Goal: Find specific page/section

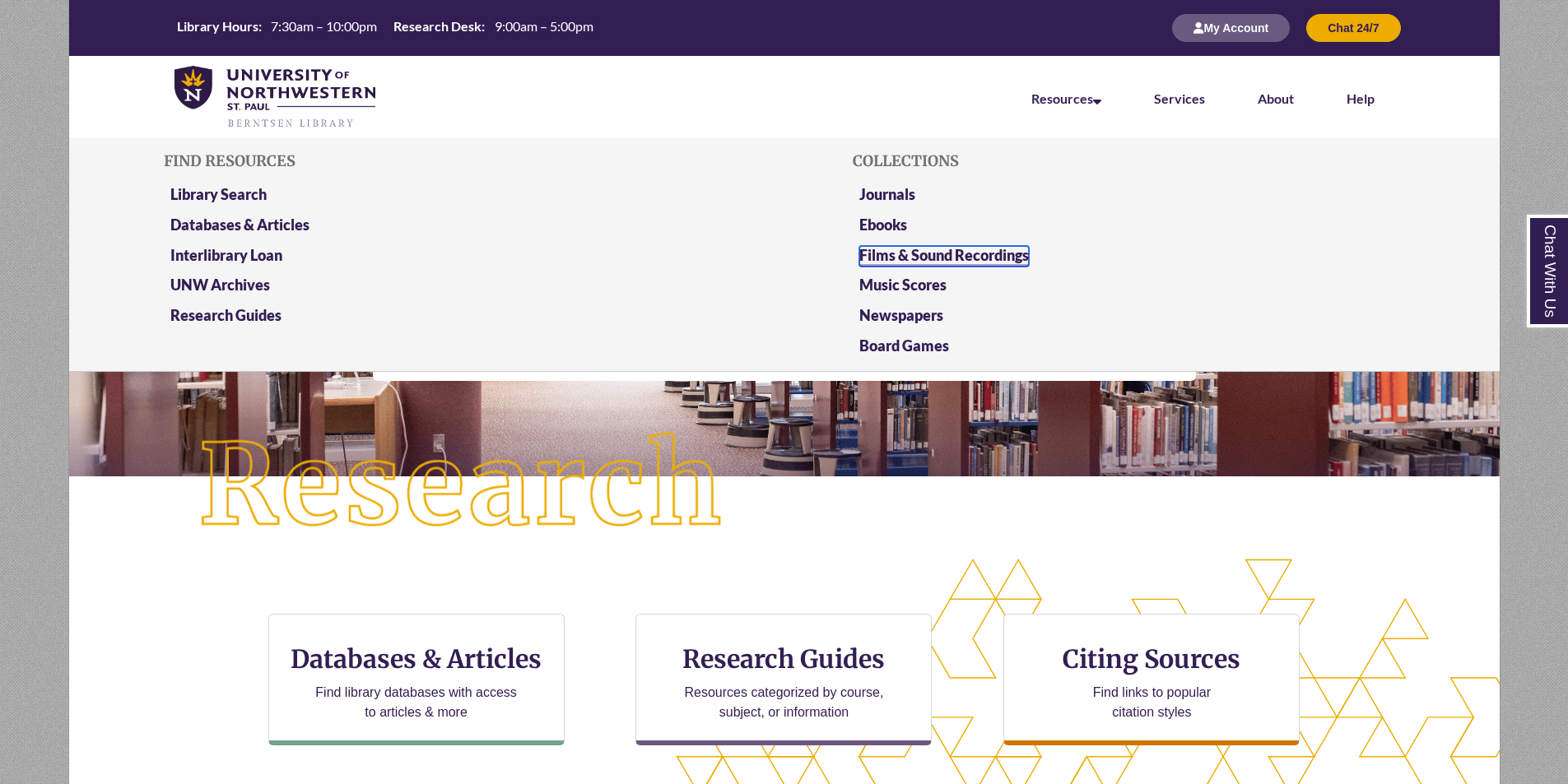
click at [1020, 260] on link "Films & Sound Recordings" at bounding box center [943, 256] width 169 height 21
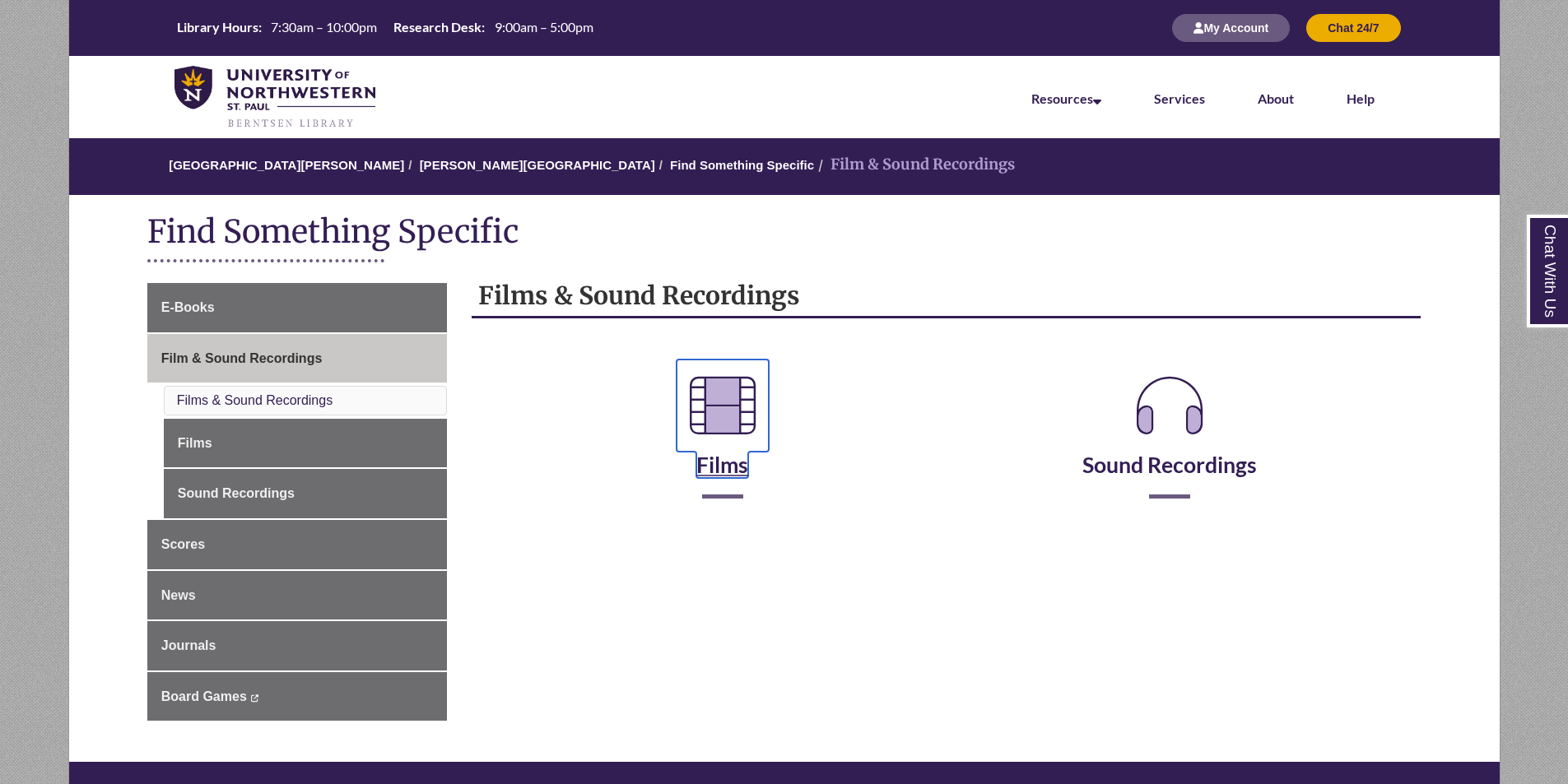
click at [726, 415] on icon at bounding box center [722, 406] width 92 height 92
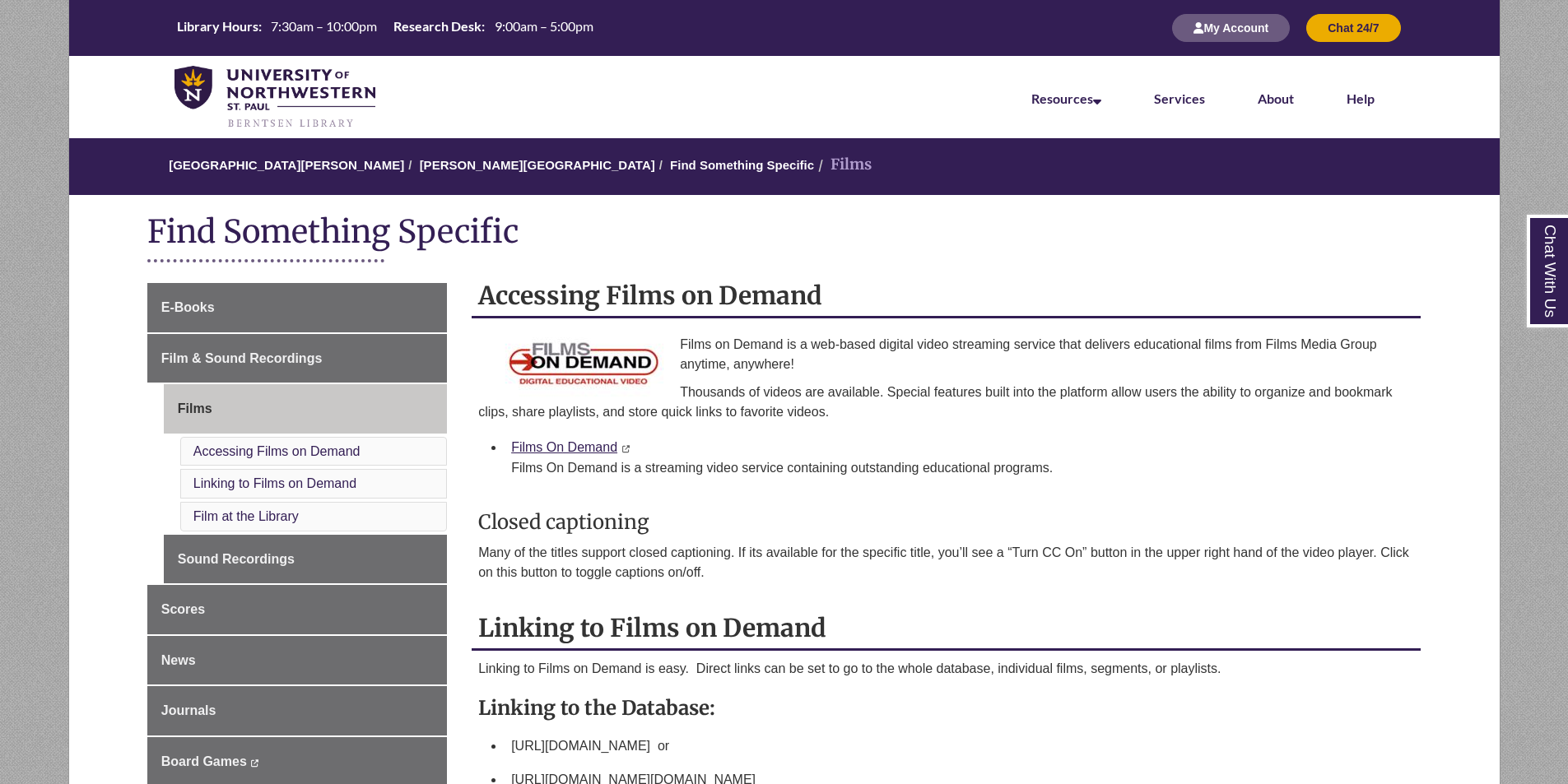
click at [262, 524] on li "Film at the Library" at bounding box center [313, 516] width 266 height 29
click at [264, 517] on link "Film at the Library" at bounding box center [246, 516] width 105 height 14
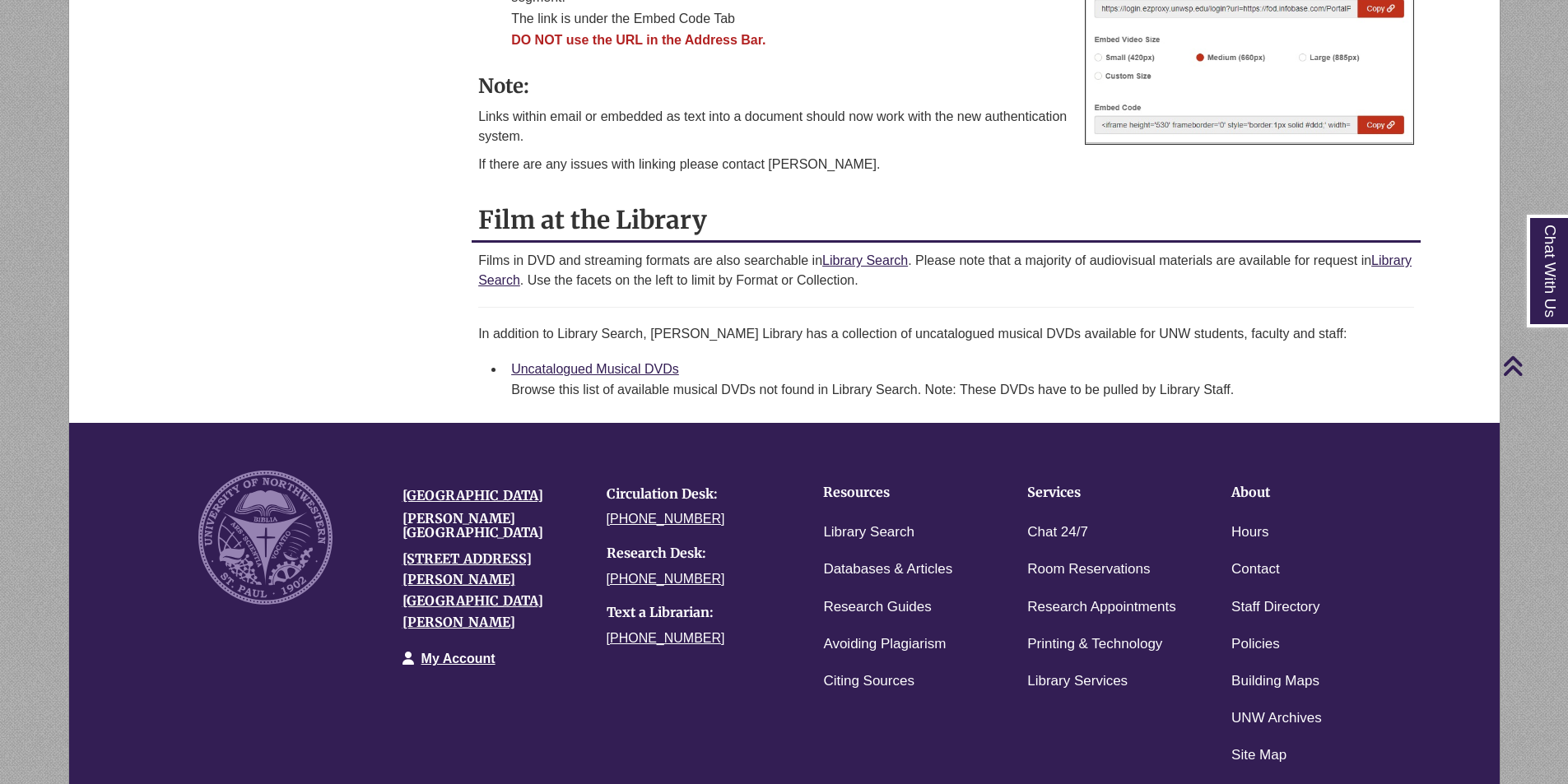
scroll to position [798, 0]
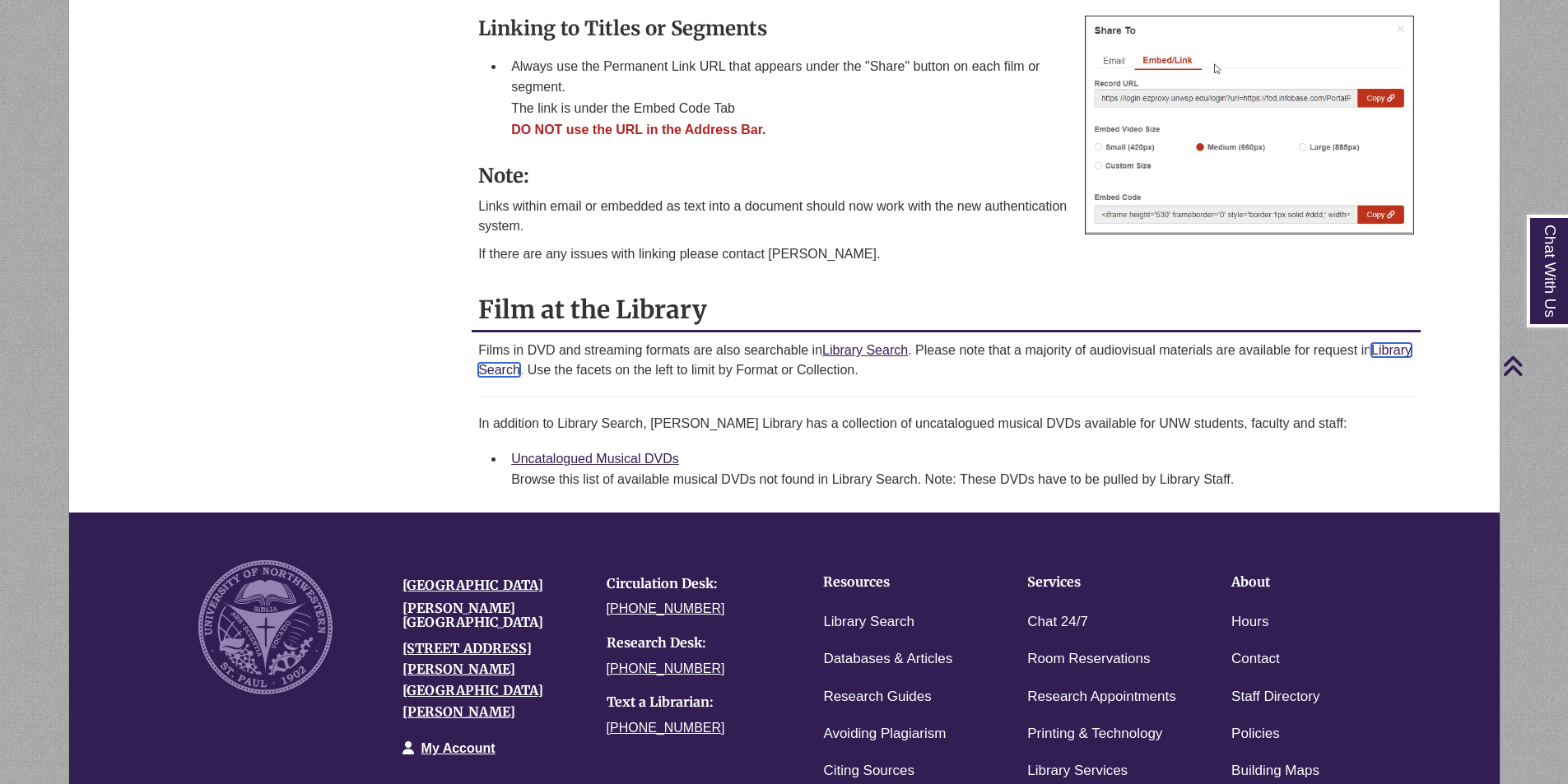
click at [529, 366] on link "Library Search" at bounding box center [945, 360] width 933 height 33
